Goal: Task Accomplishment & Management: Complete application form

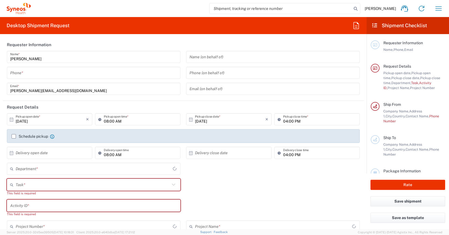
type input "4510"
type input "[GEOGRAPHIC_DATA]"
type input "Syneos Health Germany GMBH"
